Goal: Information Seeking & Learning: Check status

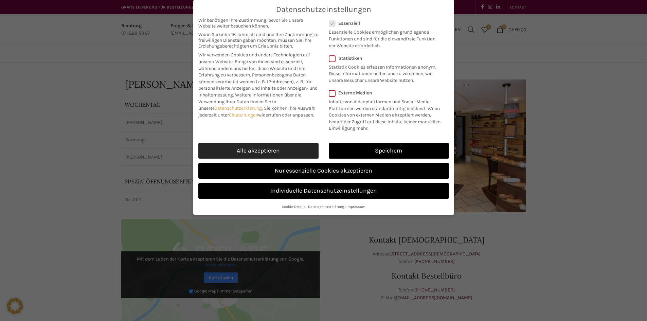
click at [293, 152] on link "Alle akzeptieren" at bounding box center [258, 151] width 120 height 16
checkbox input "true"
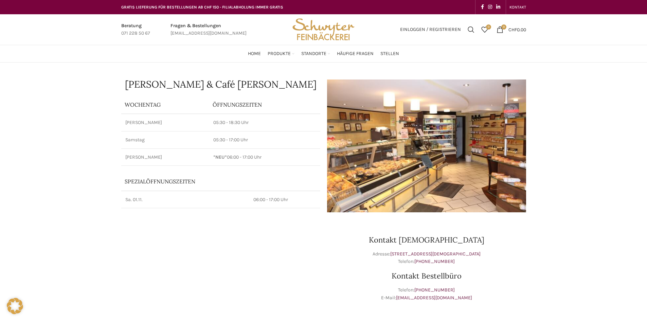
click at [308, 35] on img "Site logo" at bounding box center [323, 29] width 67 height 31
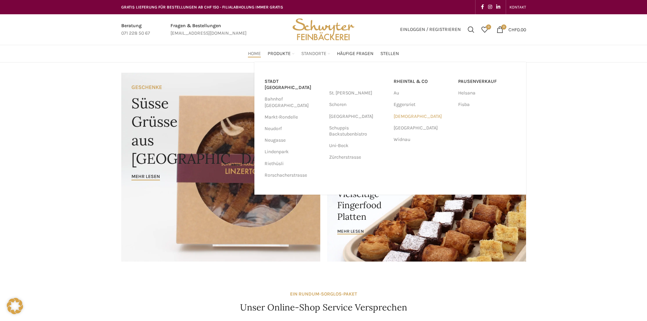
click at [400, 115] on link "[DEMOGRAPHIC_DATA]" at bounding box center [423, 117] width 58 height 12
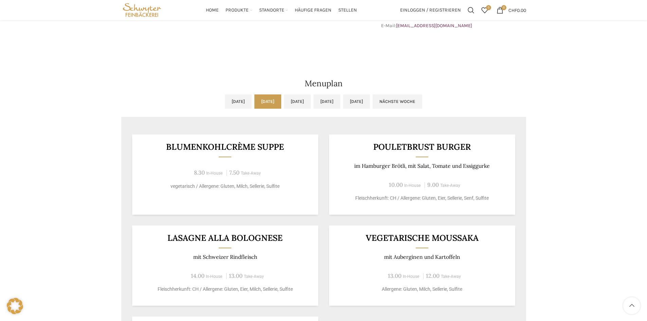
scroll to position [272, 0]
click at [303, 104] on link "Mi, [DATE]" at bounding box center [297, 102] width 27 height 14
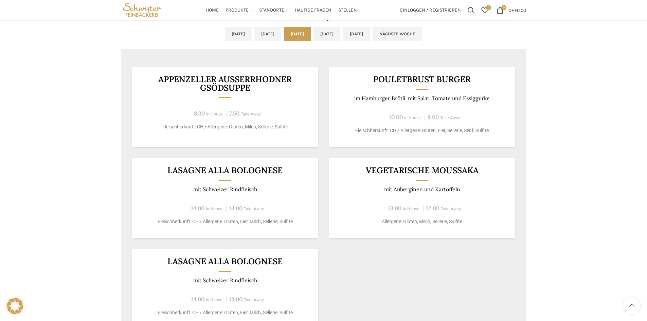
scroll to position [306, 0]
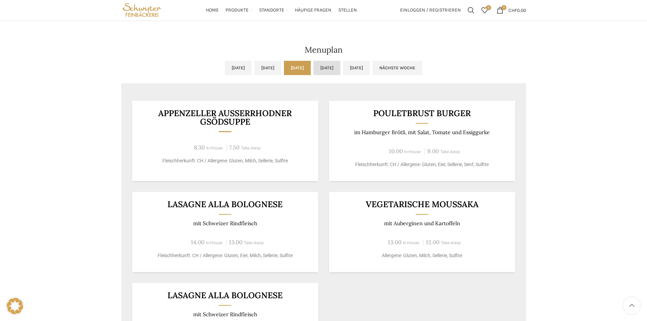
click at [338, 70] on link "Do, [DATE]" at bounding box center [327, 68] width 27 height 14
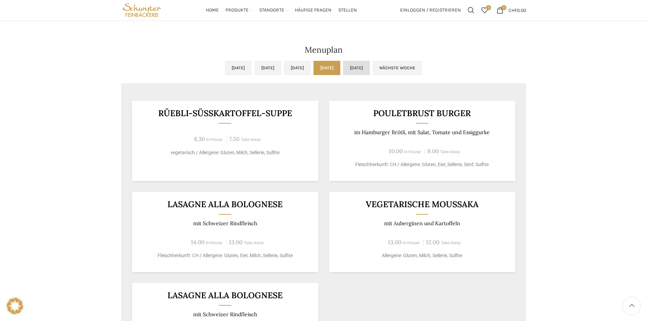
click at [370, 69] on link "[DATE]" at bounding box center [356, 68] width 27 height 14
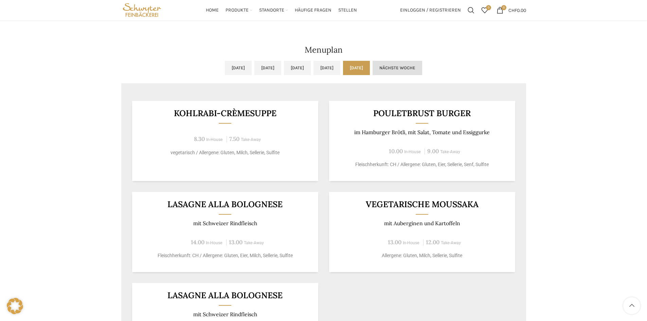
click at [422, 65] on link "Nächste Woche" at bounding box center [398, 68] width 50 height 14
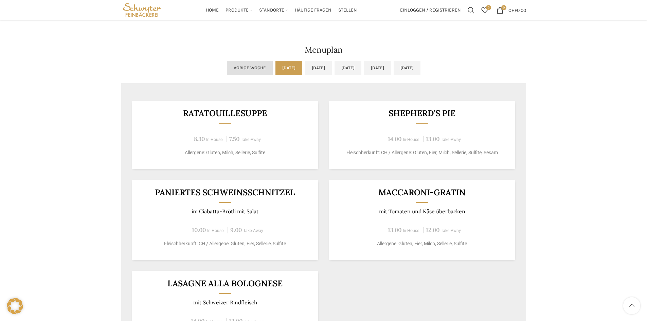
click at [227, 66] on link "Vorige Woche" at bounding box center [250, 68] width 46 height 14
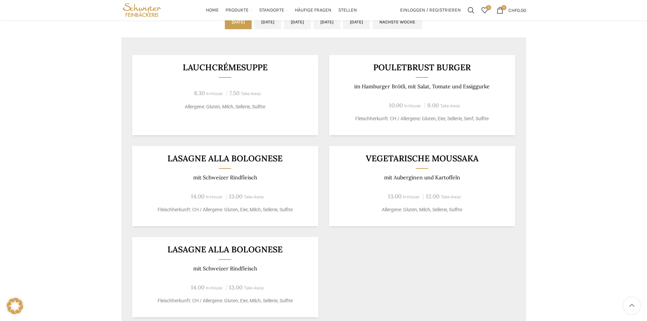
scroll to position [340, 0]
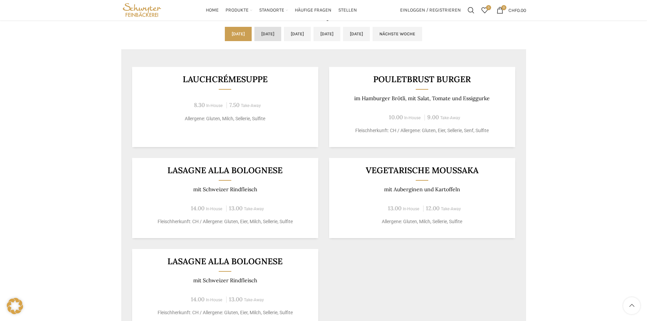
click at [263, 32] on link "Di, [DATE]" at bounding box center [267, 34] width 27 height 14
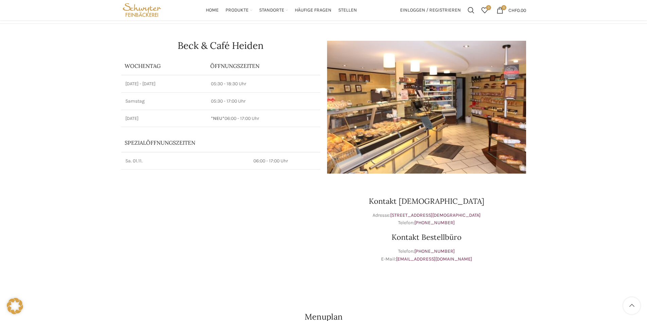
scroll to position [0, 0]
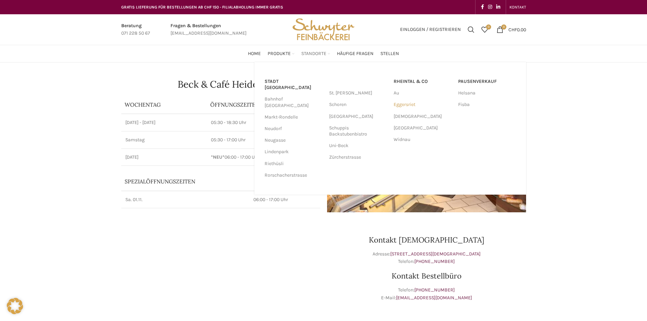
click at [405, 105] on link "Eggersriet" at bounding box center [423, 105] width 58 height 12
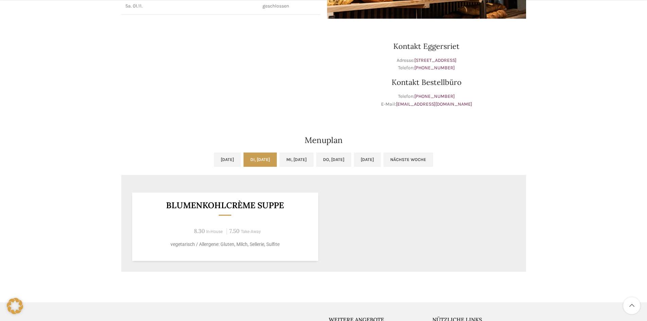
scroll to position [204, 0]
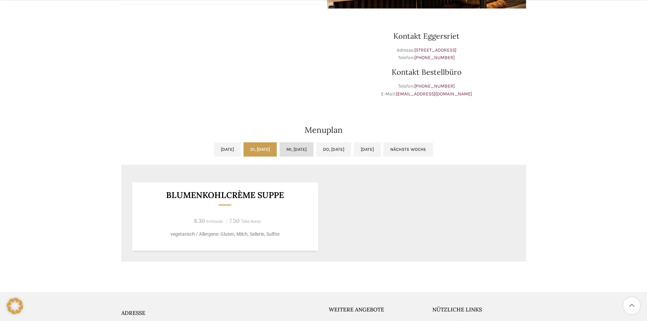
click at [307, 146] on link "Mi, [DATE]" at bounding box center [297, 149] width 34 height 14
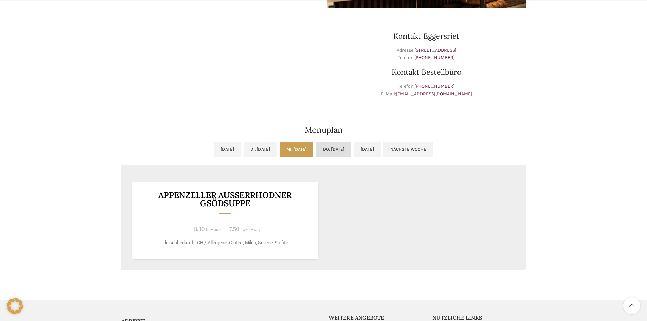
click at [340, 148] on link "Do, [DATE]" at bounding box center [333, 149] width 35 height 14
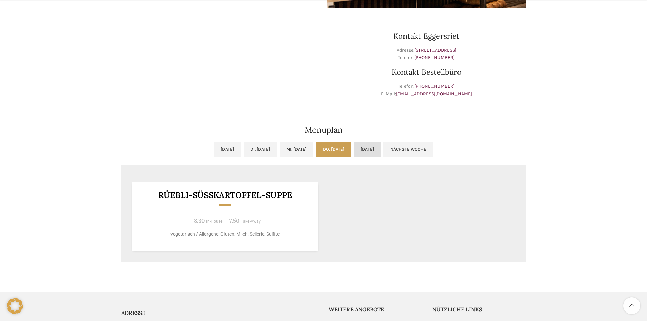
click at [381, 148] on link "[DATE]" at bounding box center [367, 149] width 27 height 14
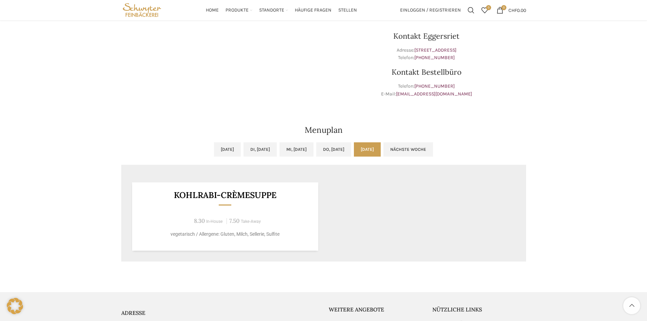
scroll to position [0, 0]
